Goal: Task Accomplishment & Management: Manage account settings

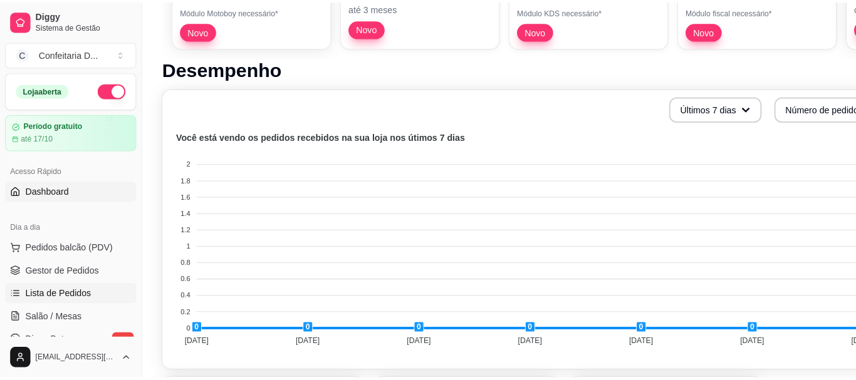
scroll to position [251, 0]
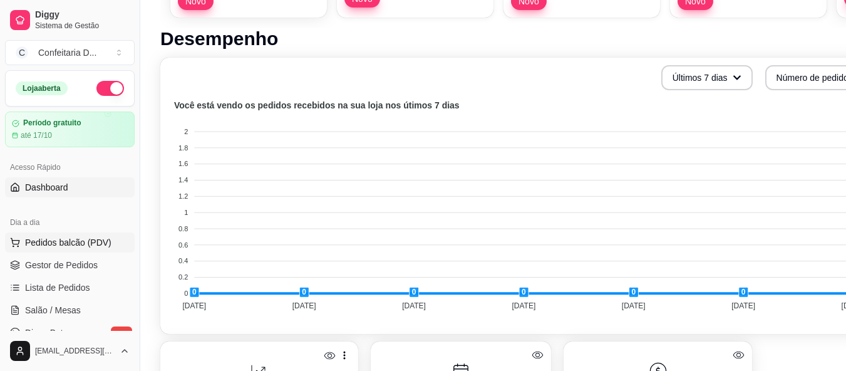
click at [70, 239] on span "Pedidos balcão (PDV)" at bounding box center [68, 242] width 86 height 13
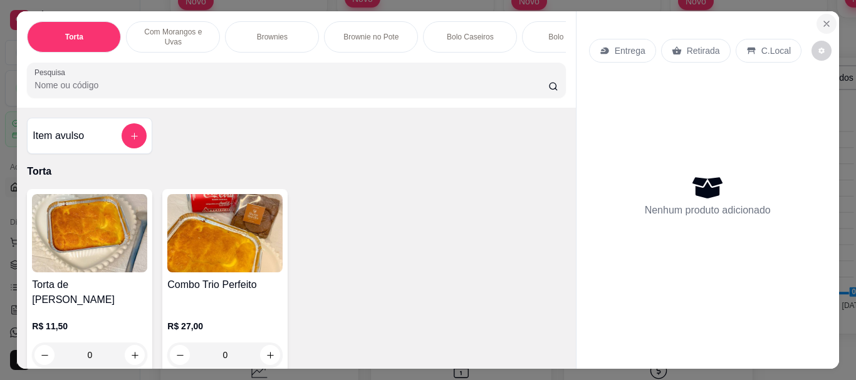
click at [824, 20] on icon "Close" at bounding box center [826, 24] width 10 height 10
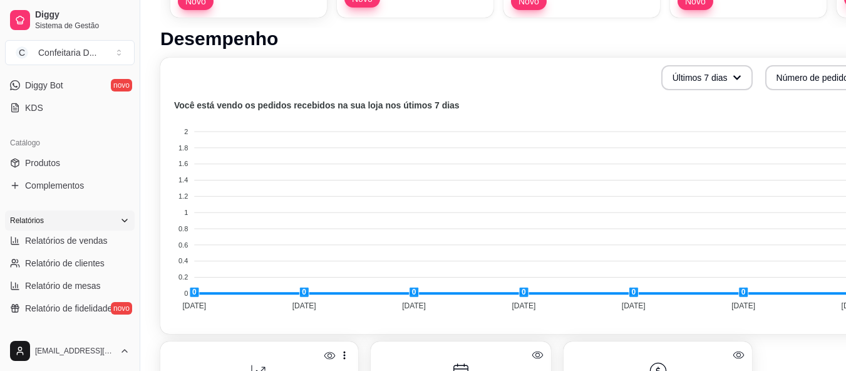
scroll to position [251, 0]
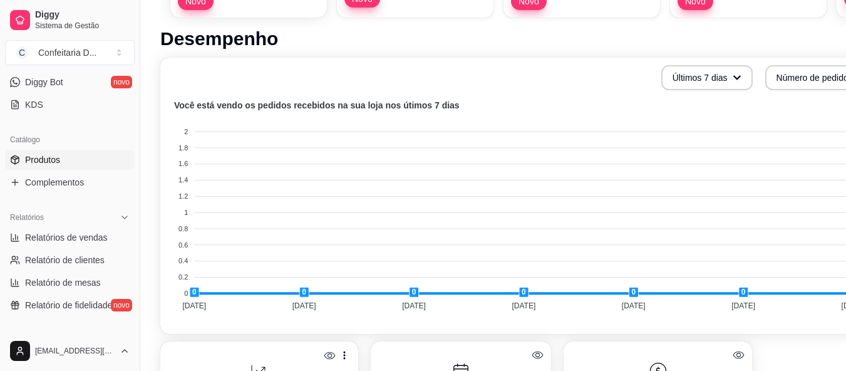
click at [68, 160] on link "Produtos" at bounding box center [70, 160] width 130 height 20
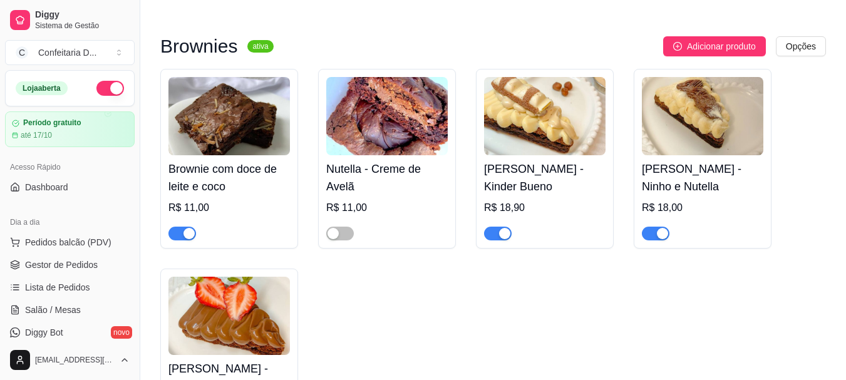
scroll to position [626, 0]
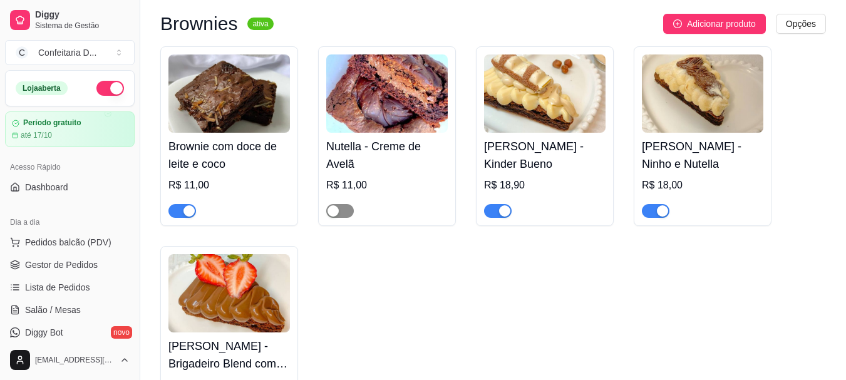
click at [342, 204] on span "button" at bounding box center [340, 211] width 28 height 14
click at [185, 205] on div "button" at bounding box center [189, 210] width 11 height 11
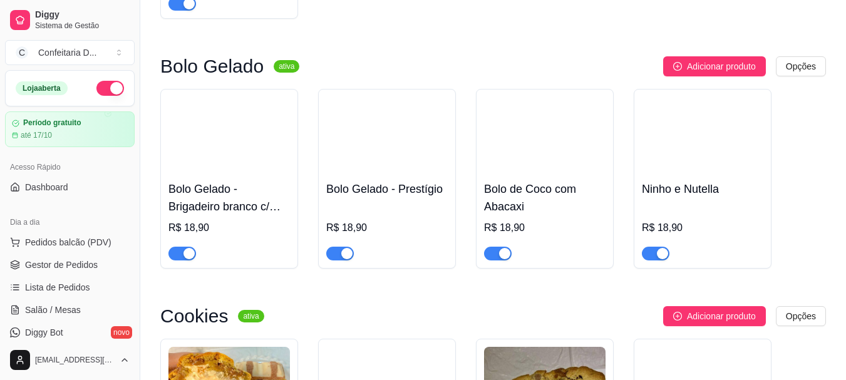
scroll to position [1455, 0]
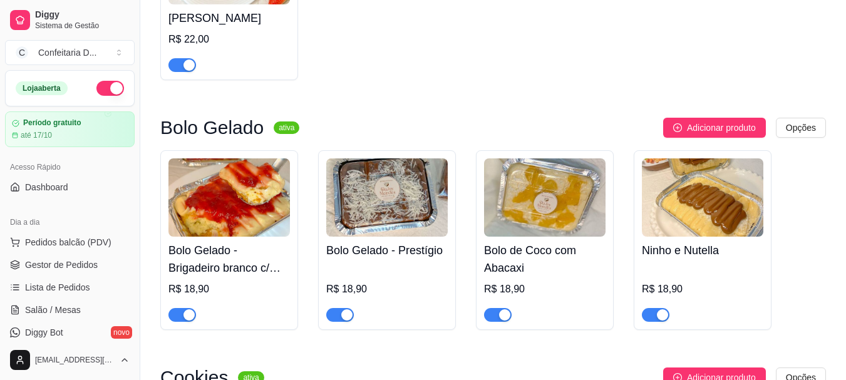
click at [340, 308] on span "button" at bounding box center [340, 315] width 28 height 14
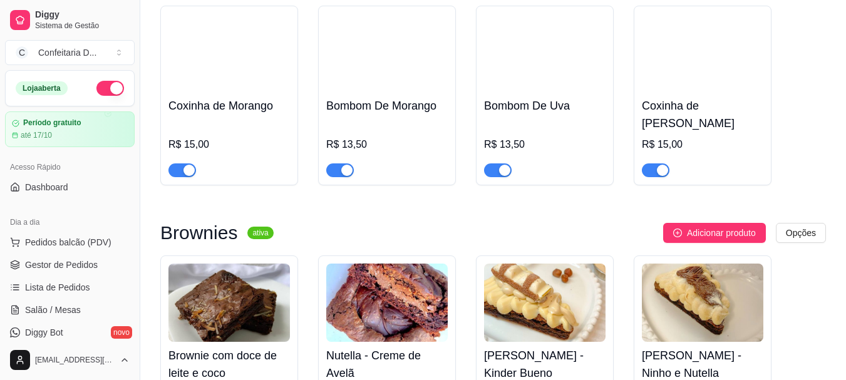
scroll to position [264, 0]
